Goal: Navigation & Orientation: Find specific page/section

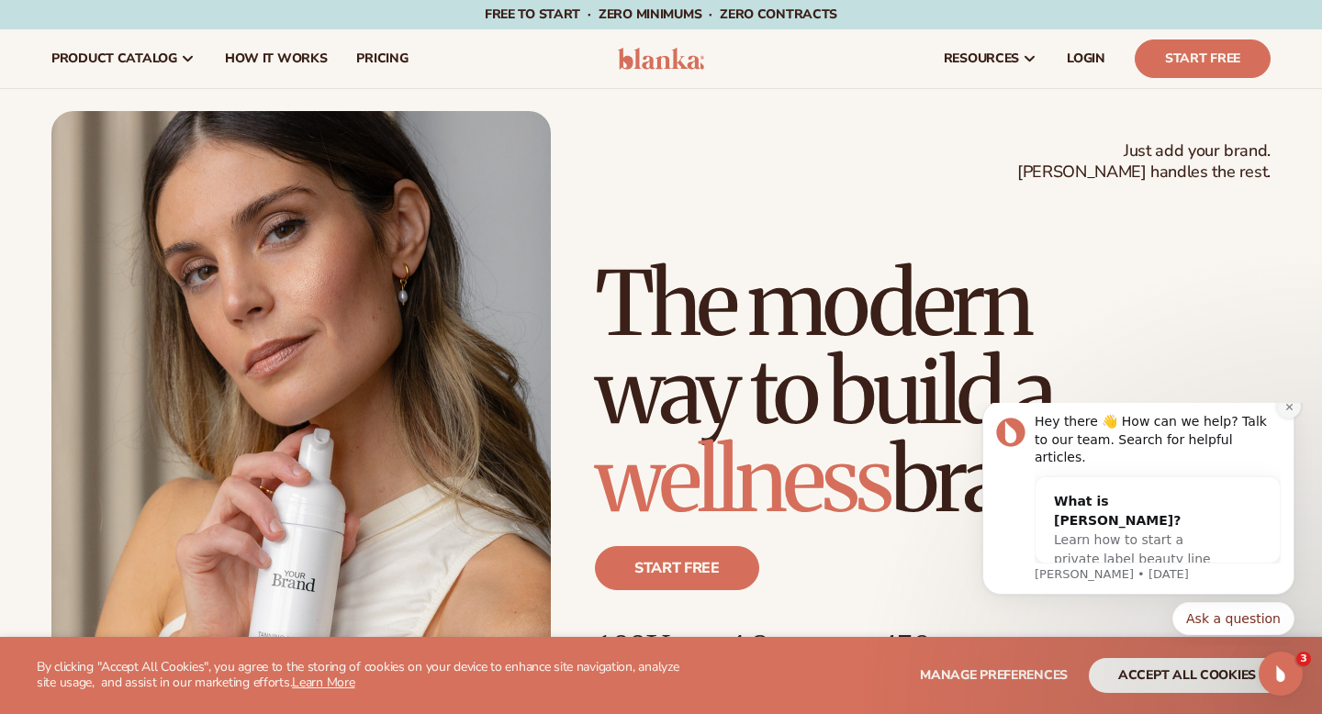
click at [1291, 412] on icon "Dismiss notification" at bounding box center [1290, 407] width 10 height 10
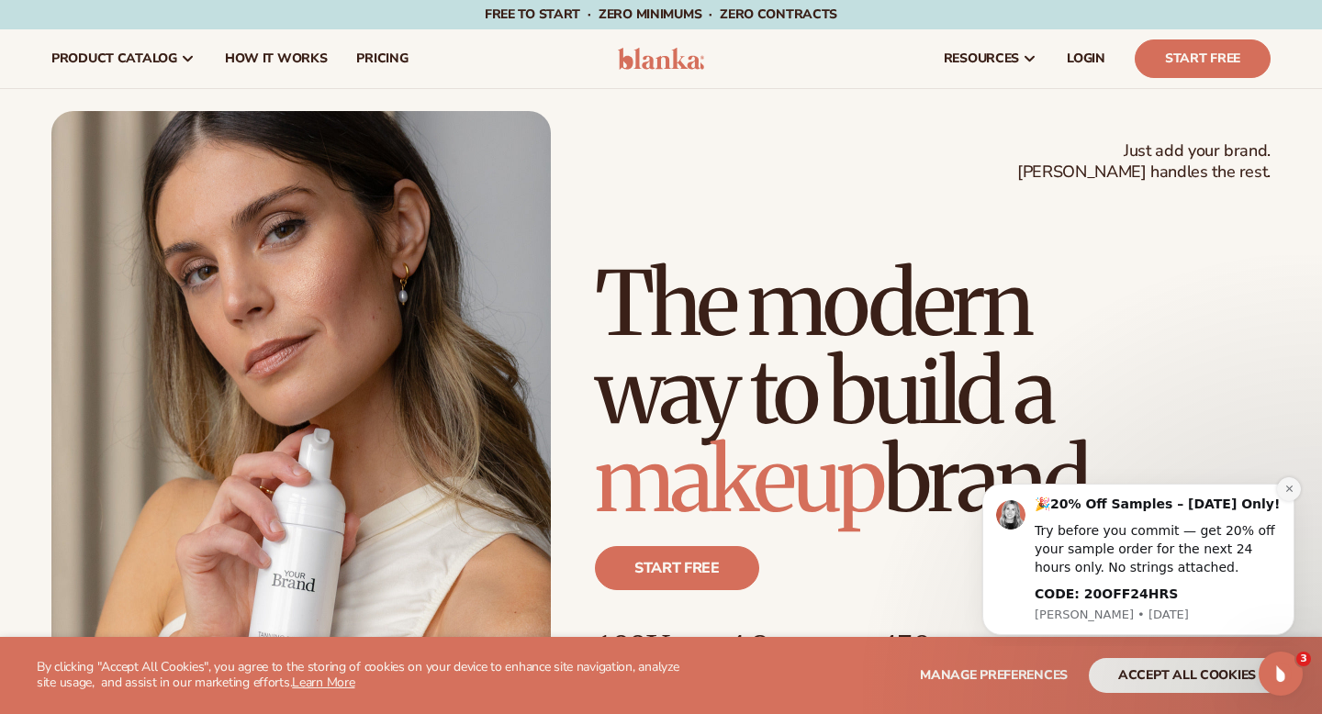
click at [1294, 488] on icon "Dismiss notification" at bounding box center [1290, 489] width 10 height 10
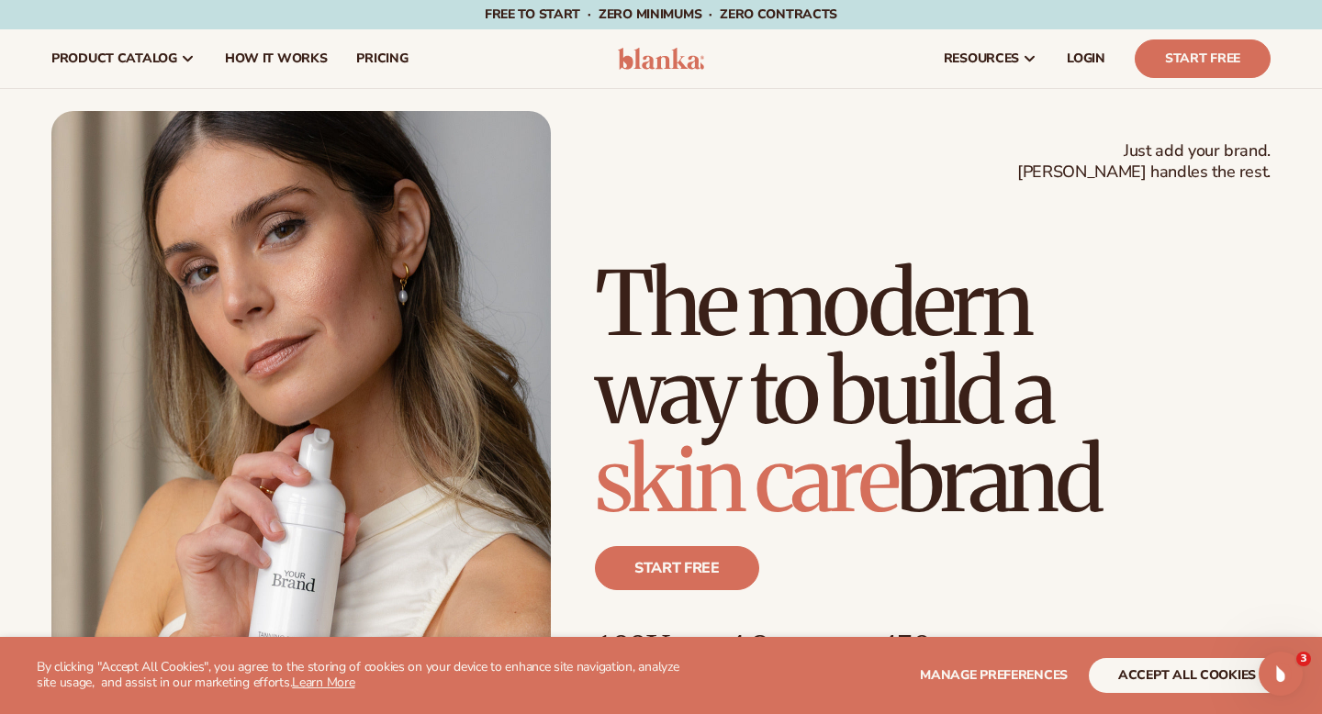
click at [664, 70] on header "Cart product catalog The Lab by Blanka" at bounding box center [661, 58] width 1322 height 59
click at [665, 56] on img at bounding box center [661, 59] width 87 height 22
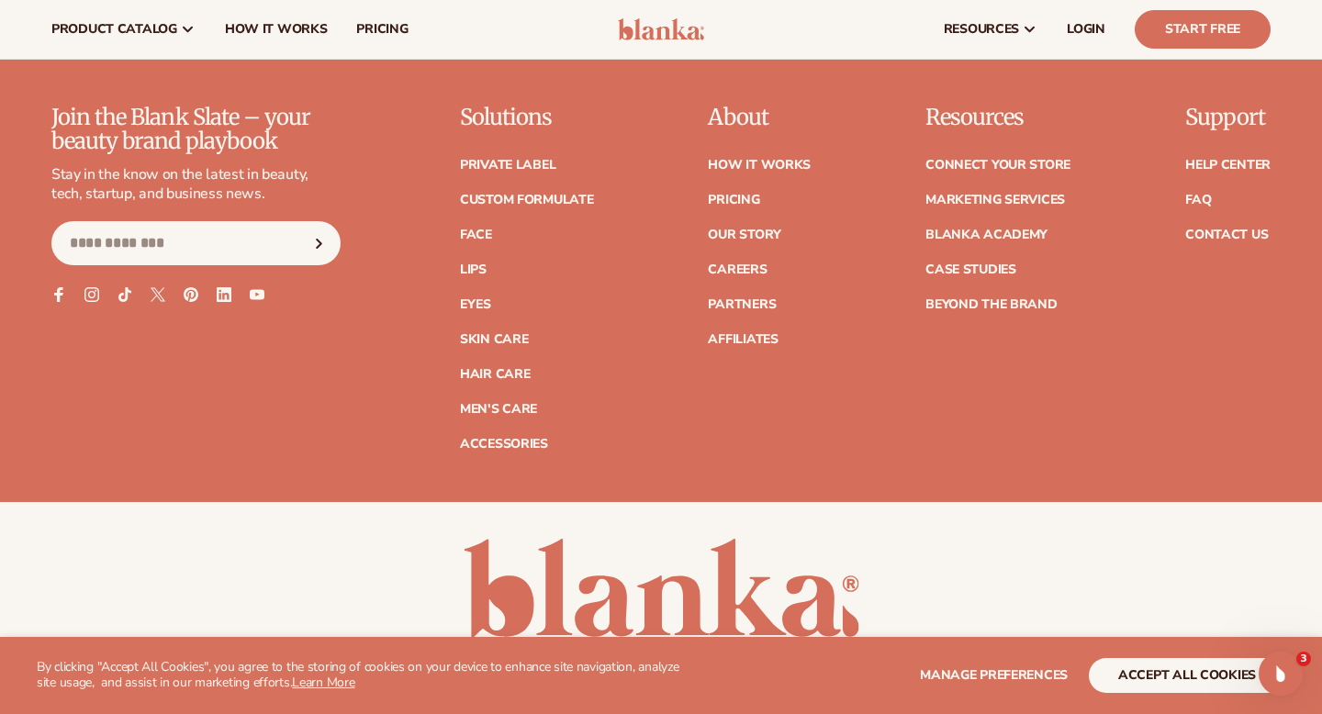
scroll to position [7289, 0]
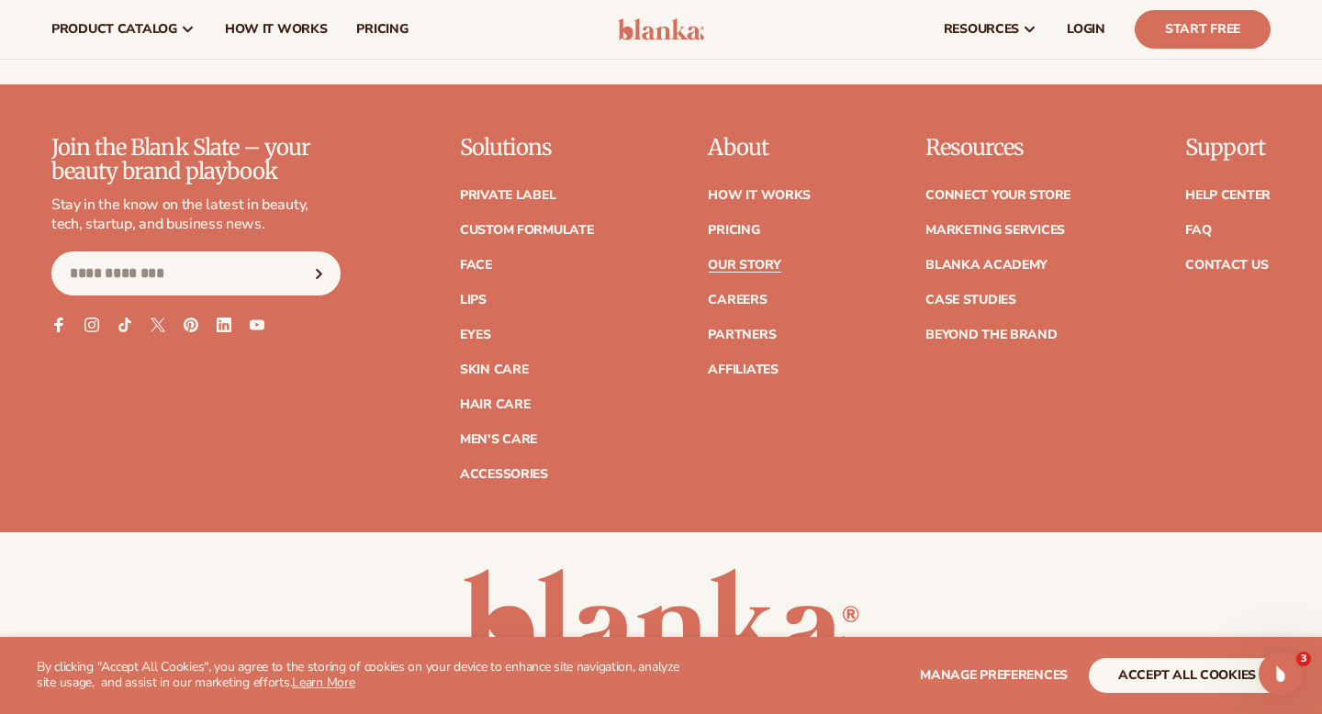
click at [748, 259] on link "Our Story" at bounding box center [744, 265] width 73 height 13
